Goal: Transaction & Acquisition: Purchase product/service

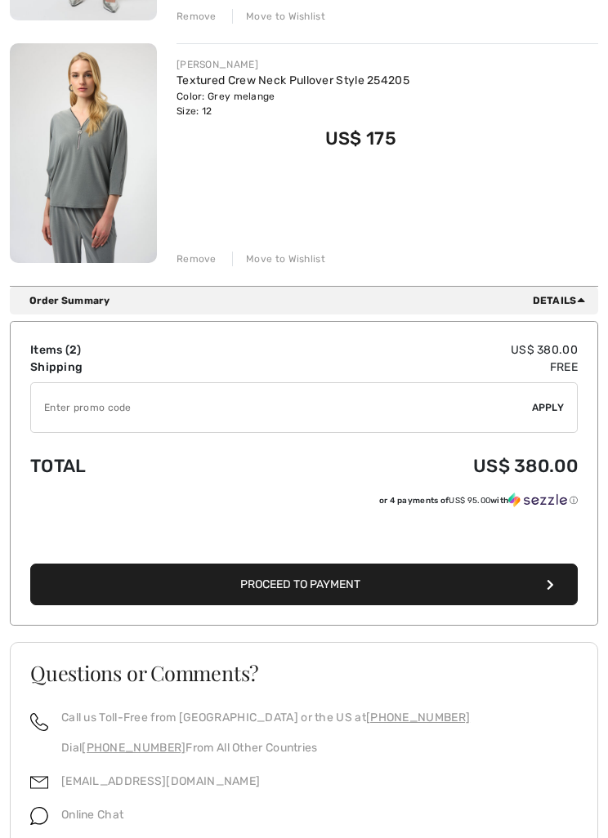
scroll to position [451, 0]
click at [351, 581] on span "Proceed to Payment" at bounding box center [300, 585] width 120 height 14
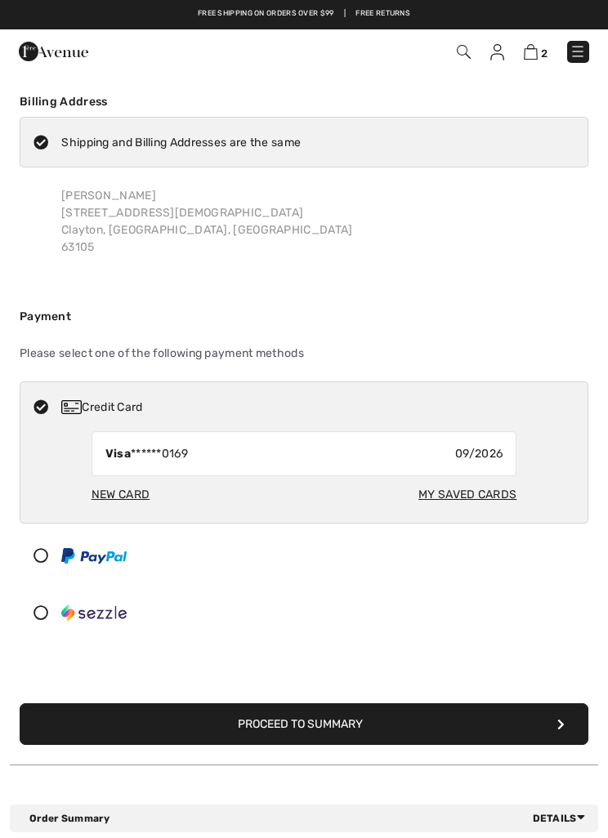
click at [472, 493] on div "My Saved Cards" at bounding box center [467, 495] width 98 height 30
radio input "true"
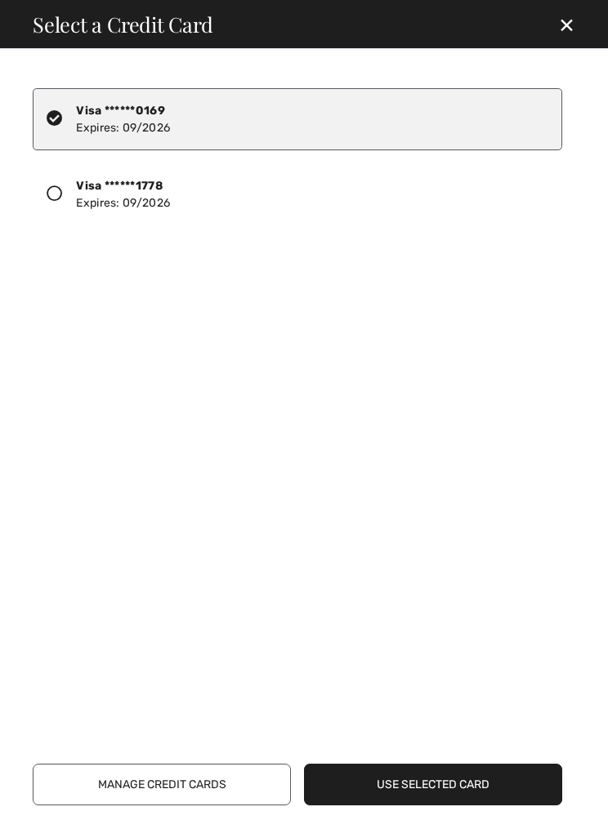
click at [67, 194] on div at bounding box center [61, 194] width 29 height 24
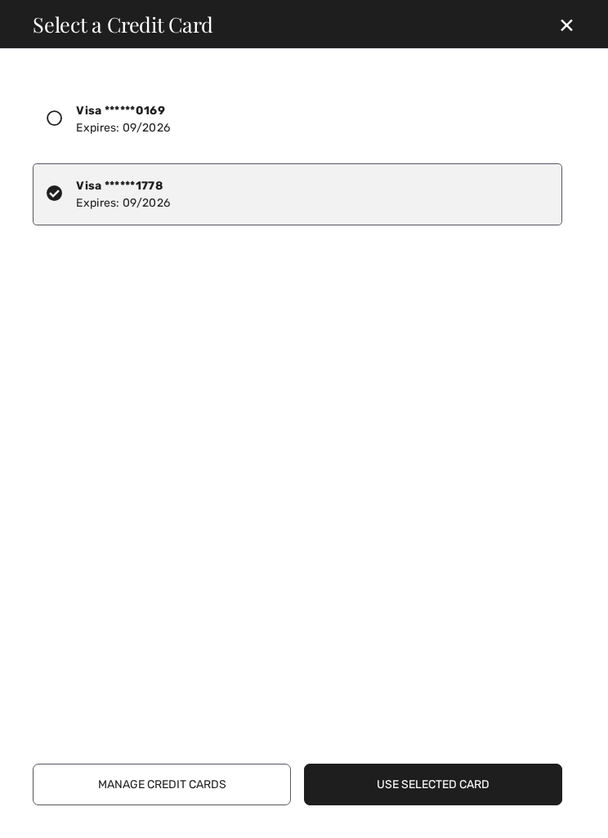
click at [449, 783] on button "Use Selected Card" at bounding box center [433, 785] width 258 height 42
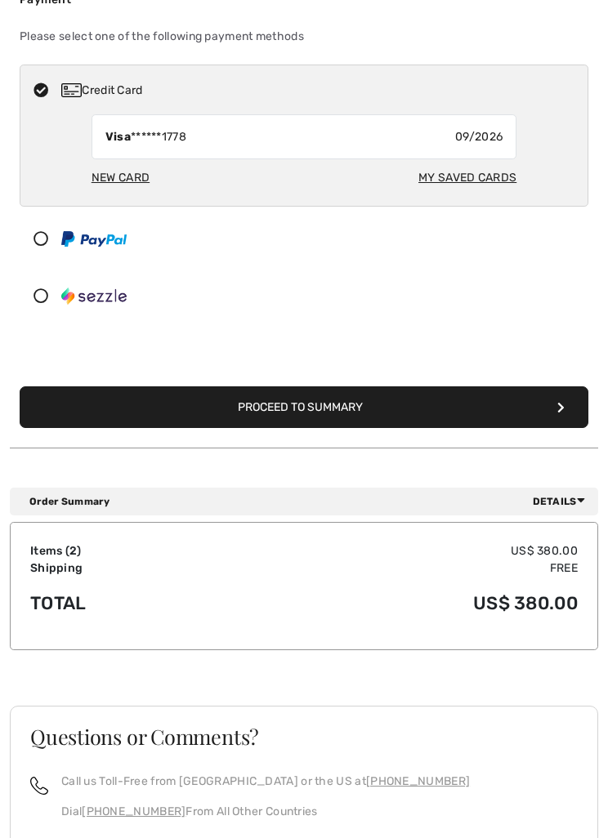
scroll to position [318, 0]
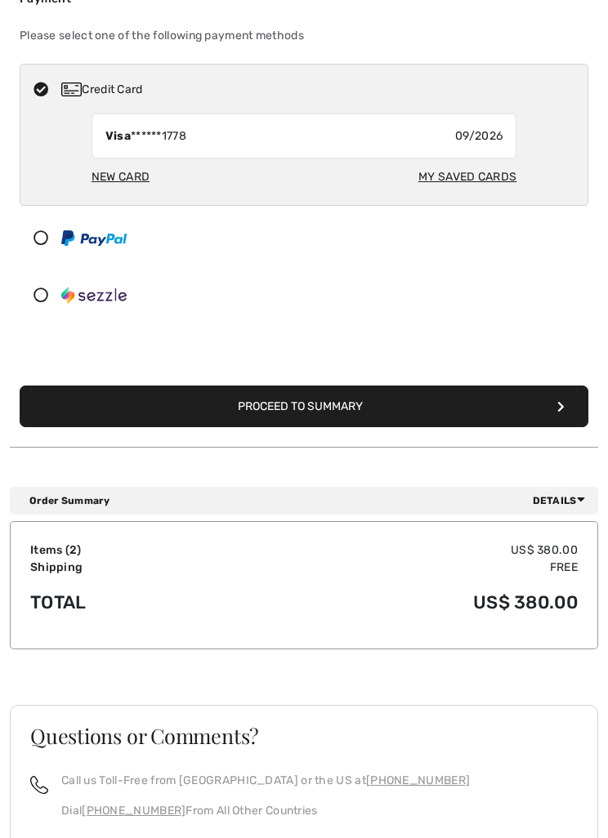
click at [341, 393] on button "Proceed to Summary" at bounding box center [304, 407] width 569 height 42
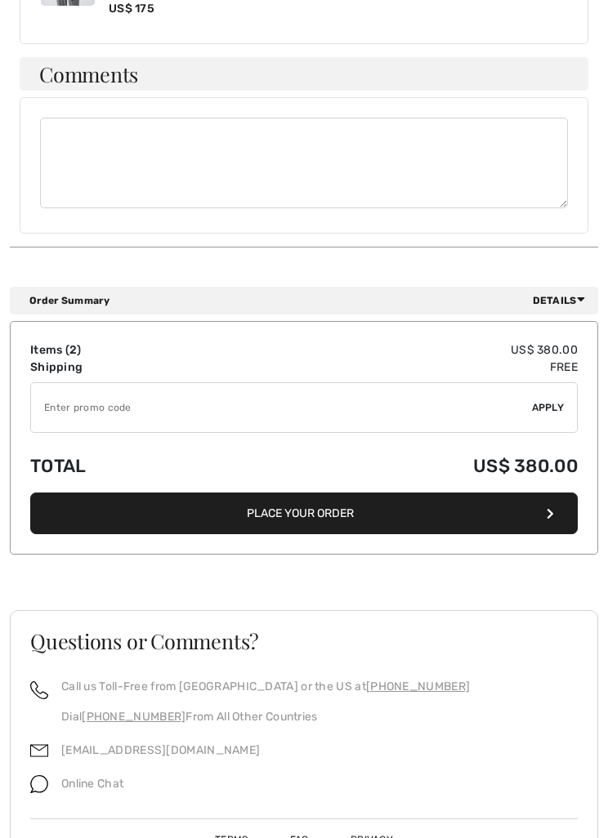
scroll to position [1092, 0]
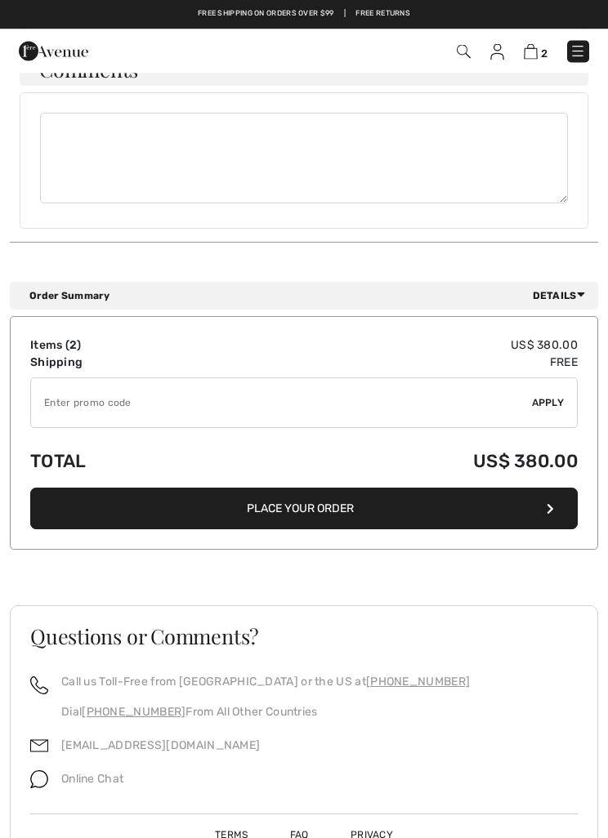
click at [346, 491] on button "Place Your Order" at bounding box center [303, 509] width 547 height 42
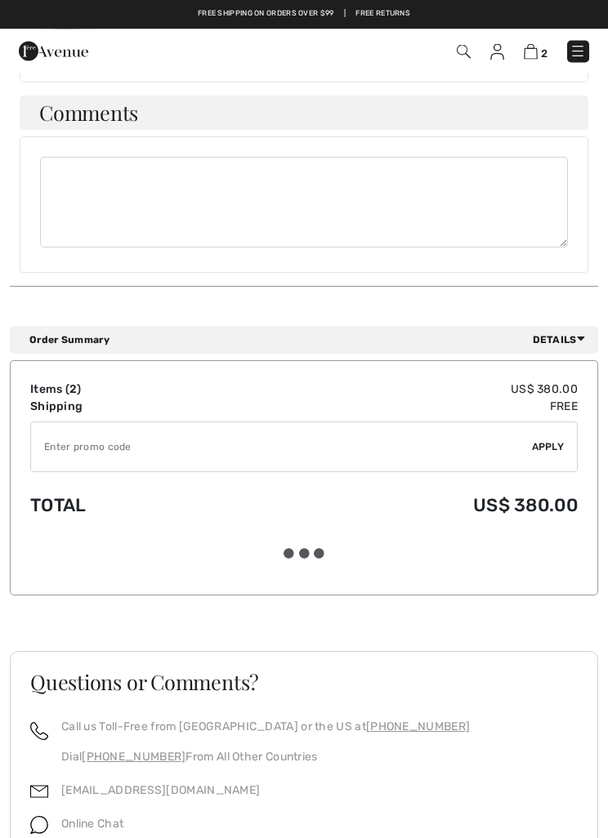
scroll to position [1093, 0]
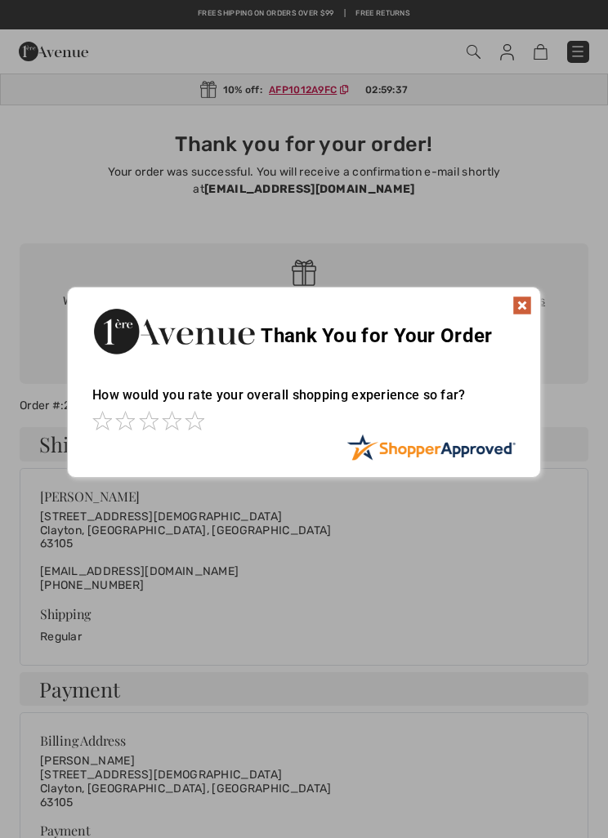
click at [527, 297] on img at bounding box center [522, 306] width 20 height 20
